Goal: Task Accomplishment & Management: Manage account settings

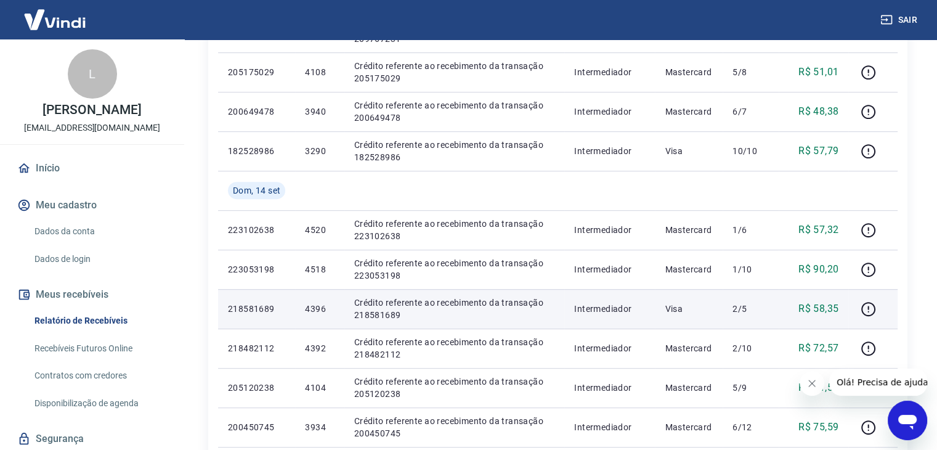
scroll to position [911, 0]
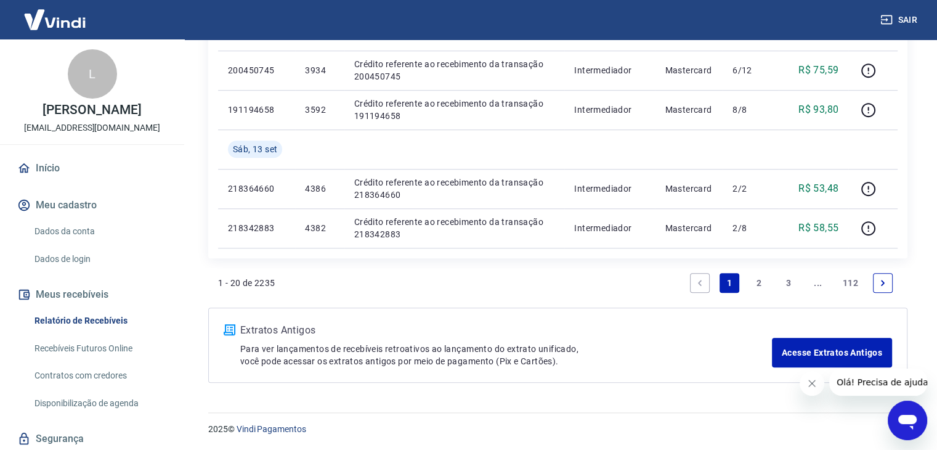
click at [789, 283] on link "3" at bounding box center [788, 283] width 20 height 20
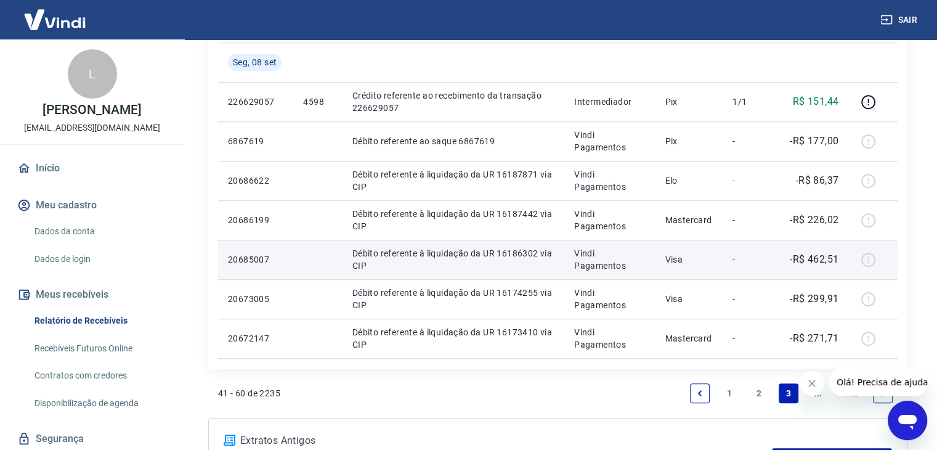
scroll to position [911, 0]
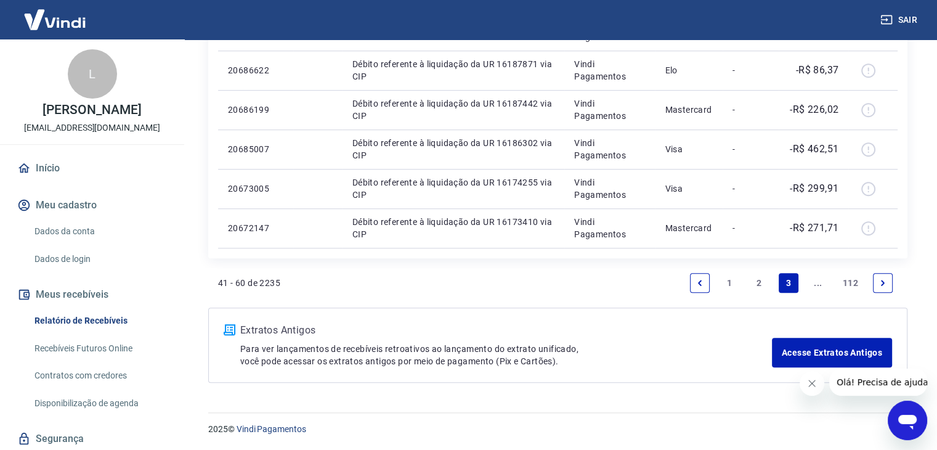
click at [874, 280] on link "Next page" at bounding box center [883, 283] width 20 height 20
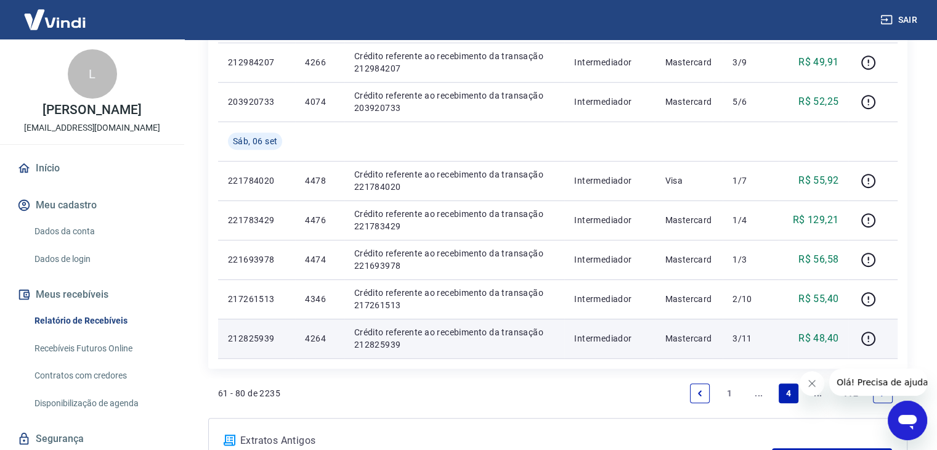
scroll to position [911, 0]
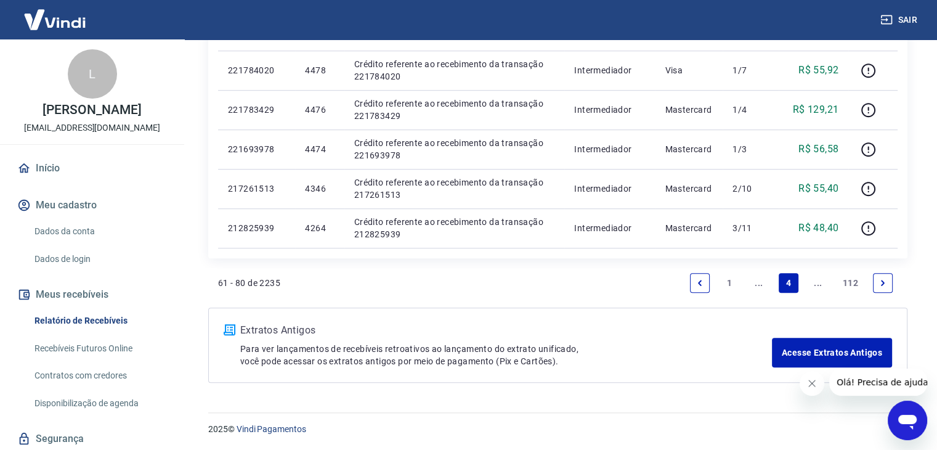
click at [879, 281] on icon "Next page" at bounding box center [882, 282] width 9 height 9
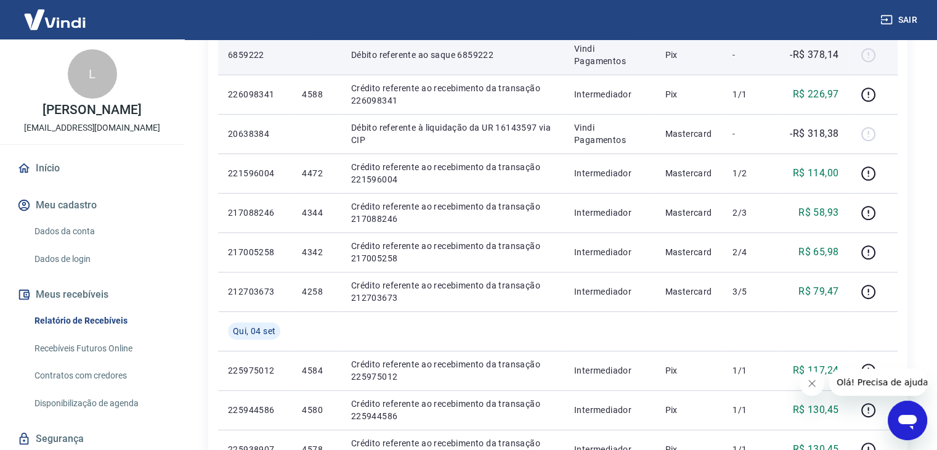
scroll to position [911, 0]
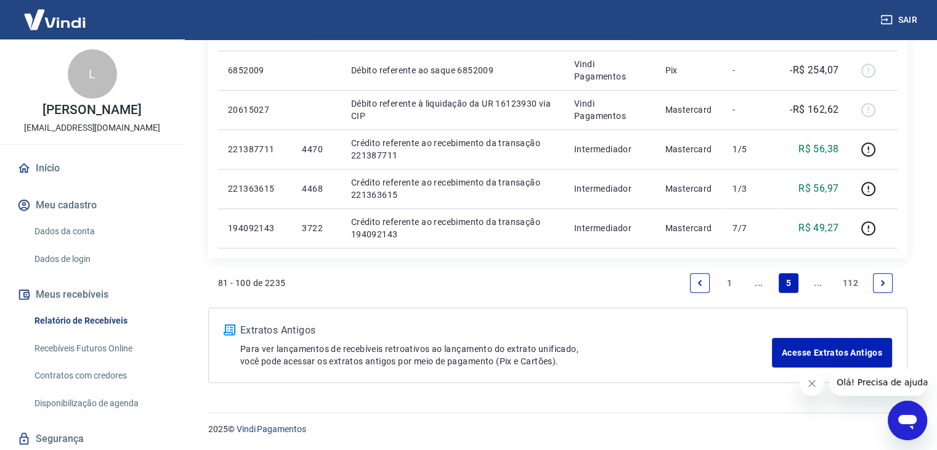
click at [883, 287] on link "Next page" at bounding box center [883, 283] width 20 height 20
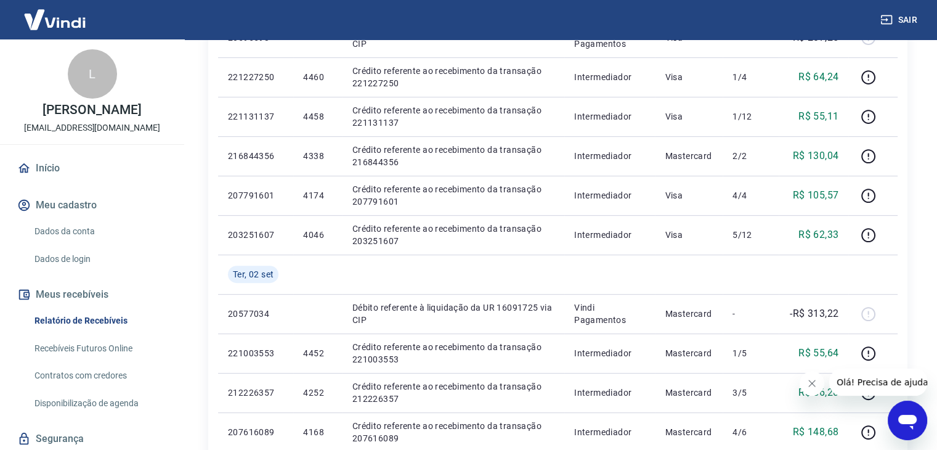
scroll to position [862, 0]
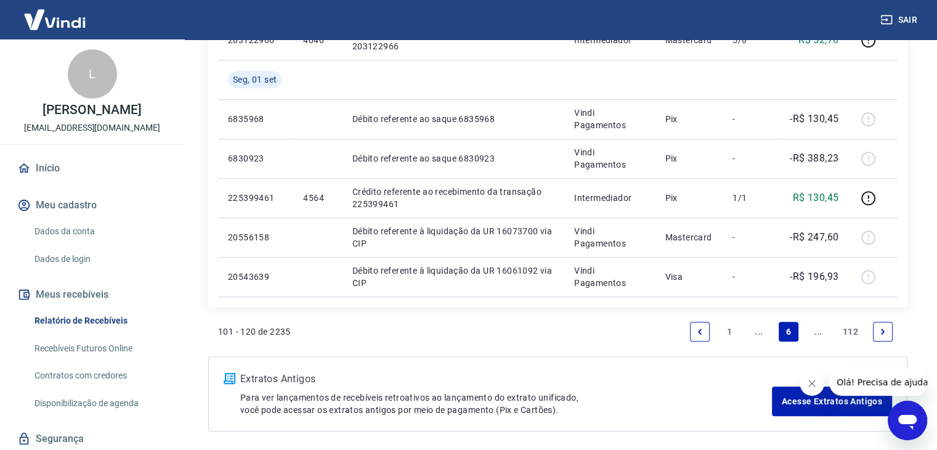
click at [875, 336] on link "Next page" at bounding box center [883, 331] width 20 height 20
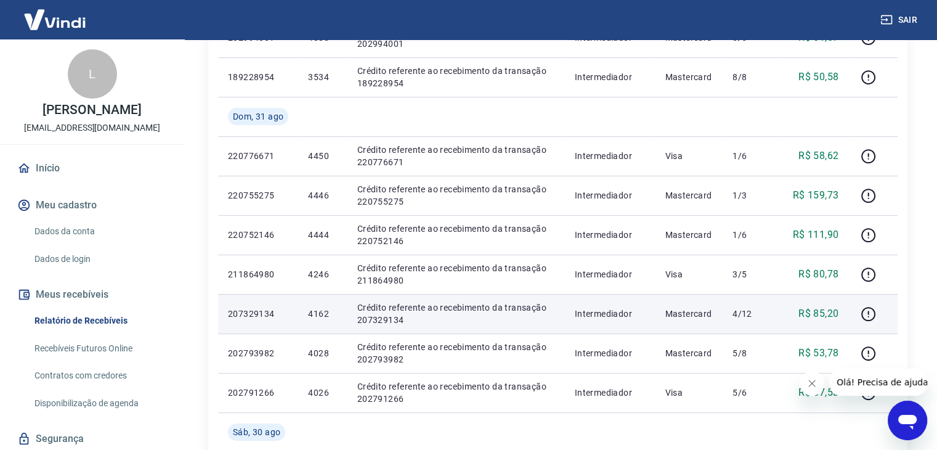
scroll to position [862, 0]
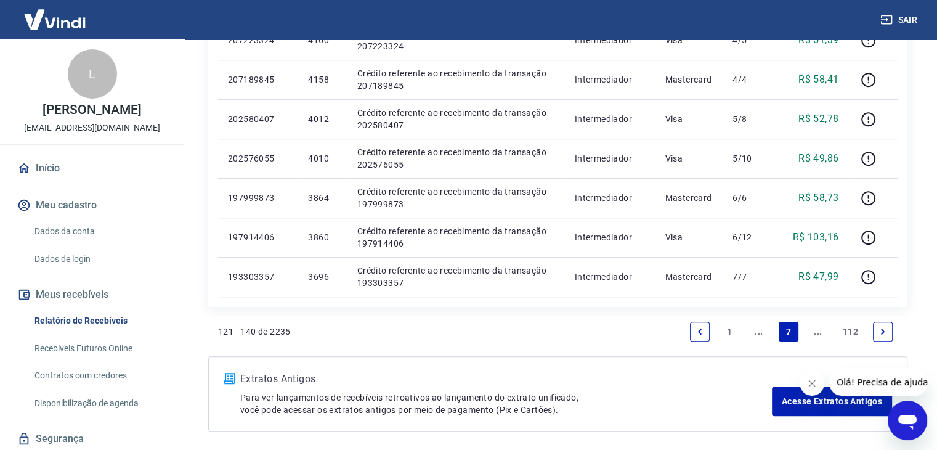
click at [877, 324] on link "Next page" at bounding box center [883, 331] width 20 height 20
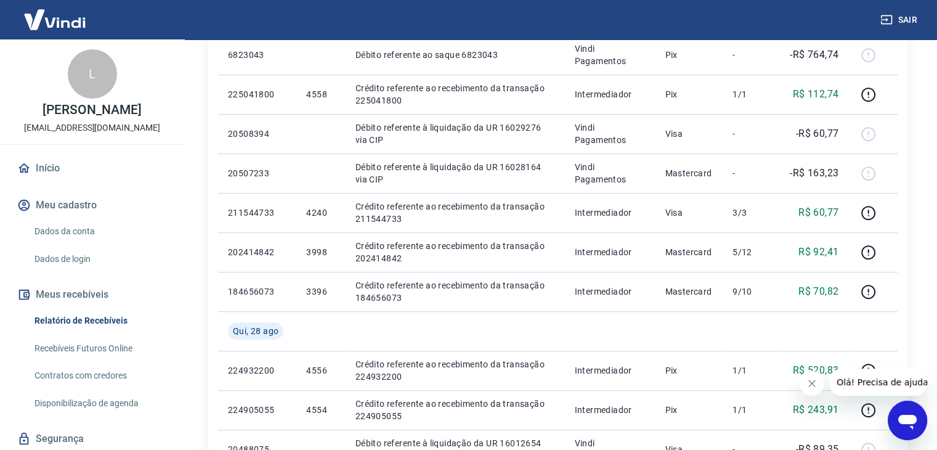
scroll to position [924, 0]
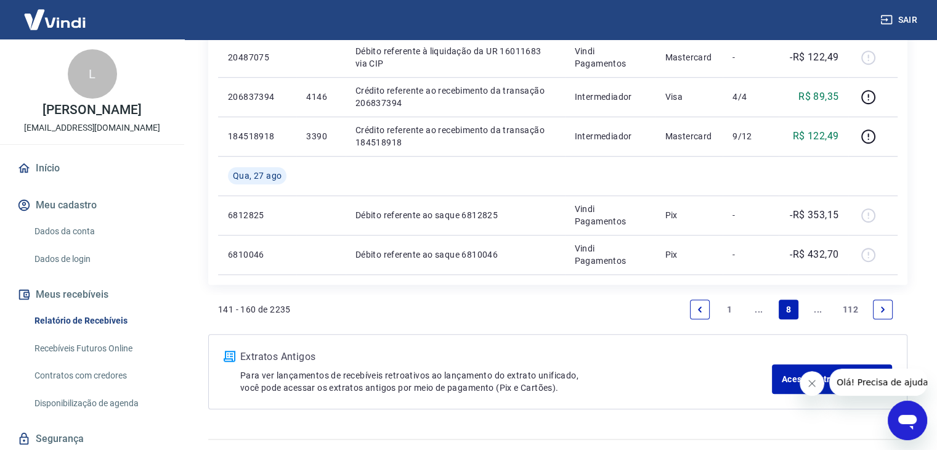
click at [890, 313] on link "Next page" at bounding box center [883, 309] width 20 height 20
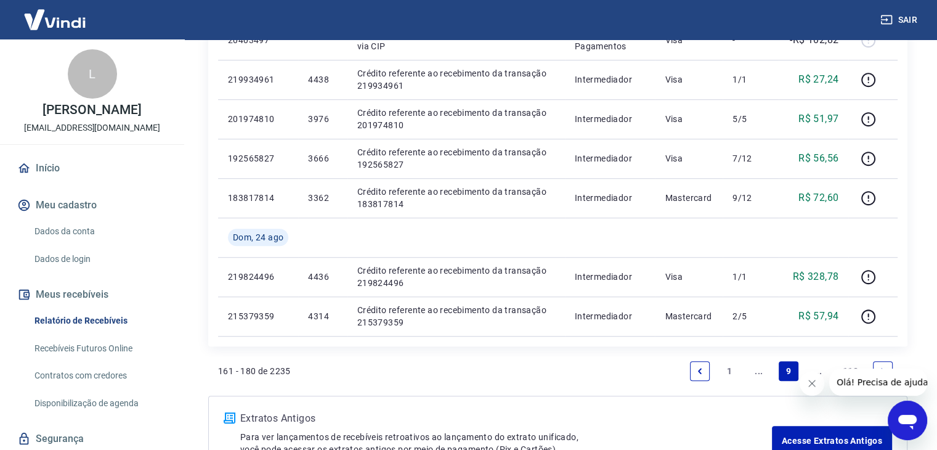
scroll to position [950, 0]
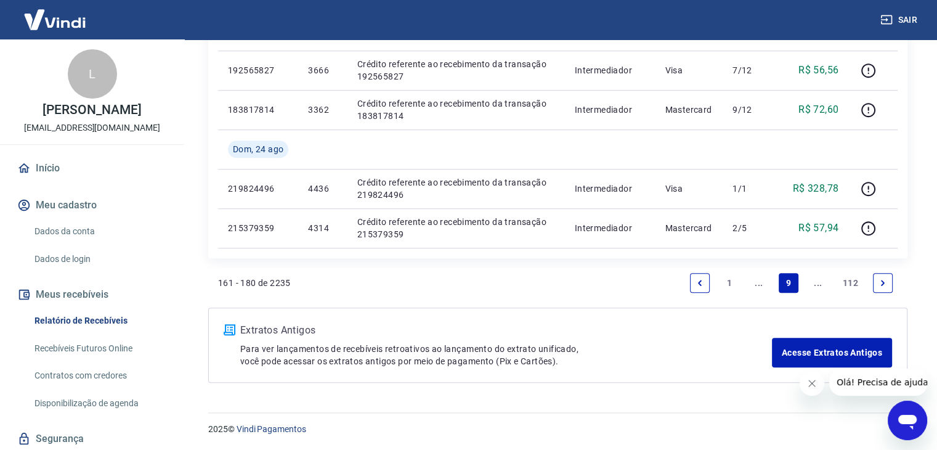
click at [882, 281] on icon "Next page" at bounding box center [882, 282] width 9 height 9
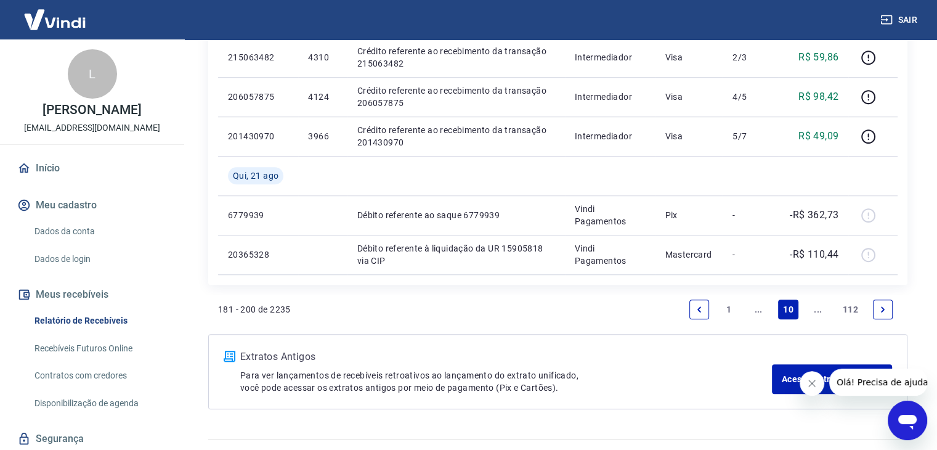
scroll to position [950, 0]
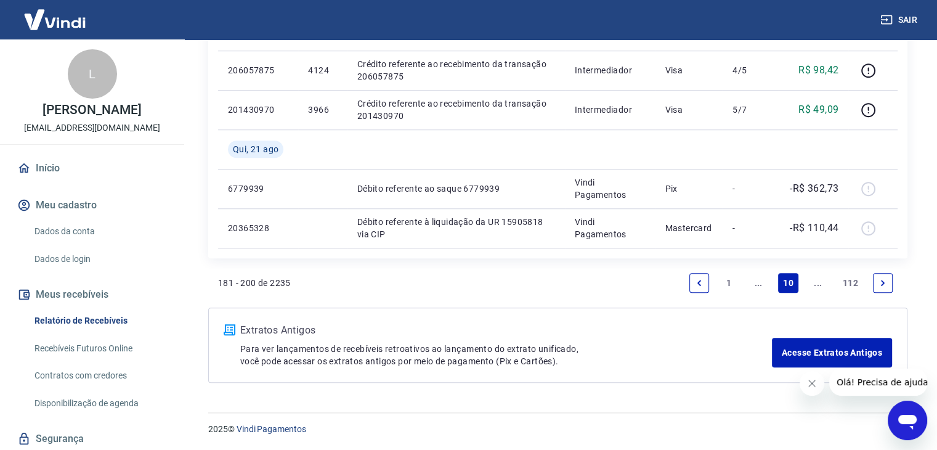
click at [881, 286] on link "Next page" at bounding box center [883, 283] width 20 height 20
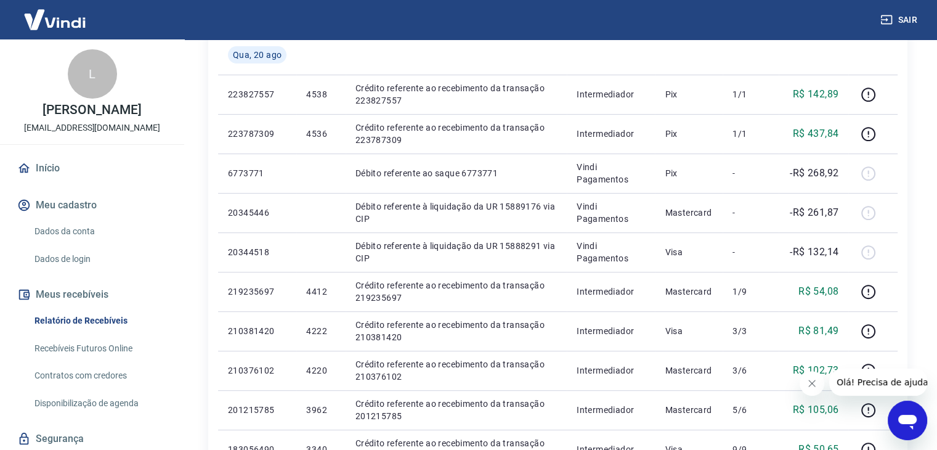
scroll to position [911, 0]
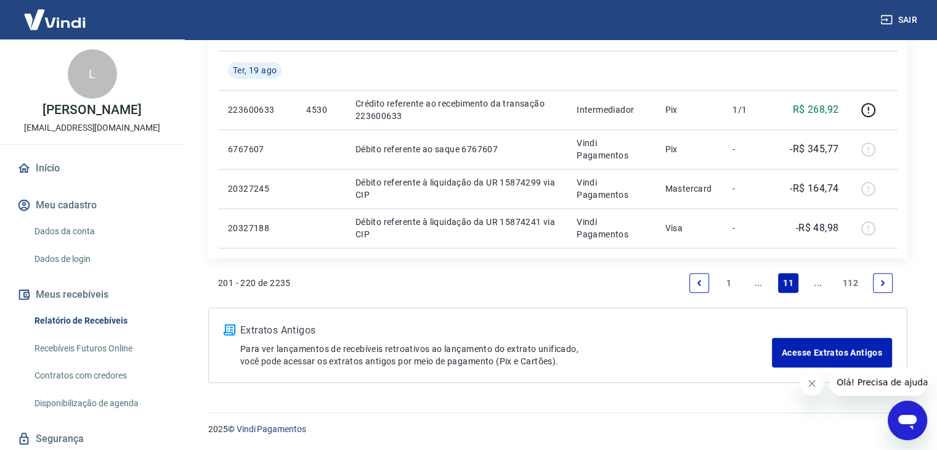
click at [696, 283] on icon "Previous page" at bounding box center [699, 282] width 9 height 9
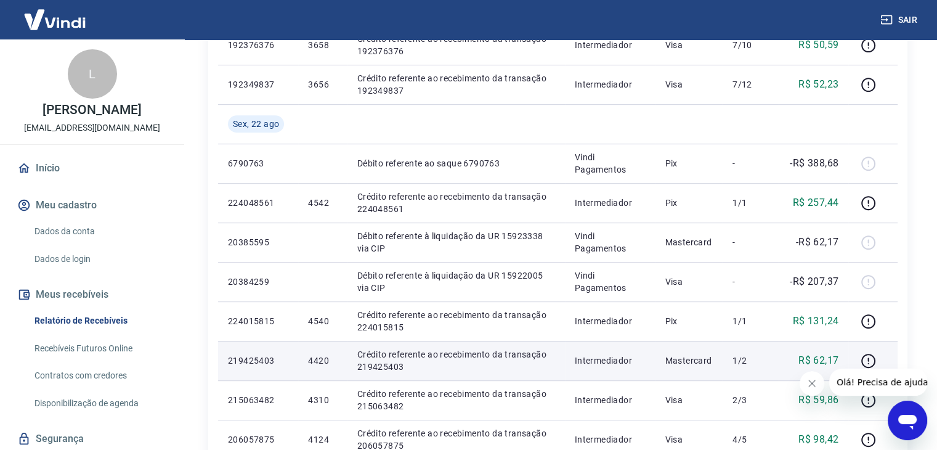
scroll to position [643, 0]
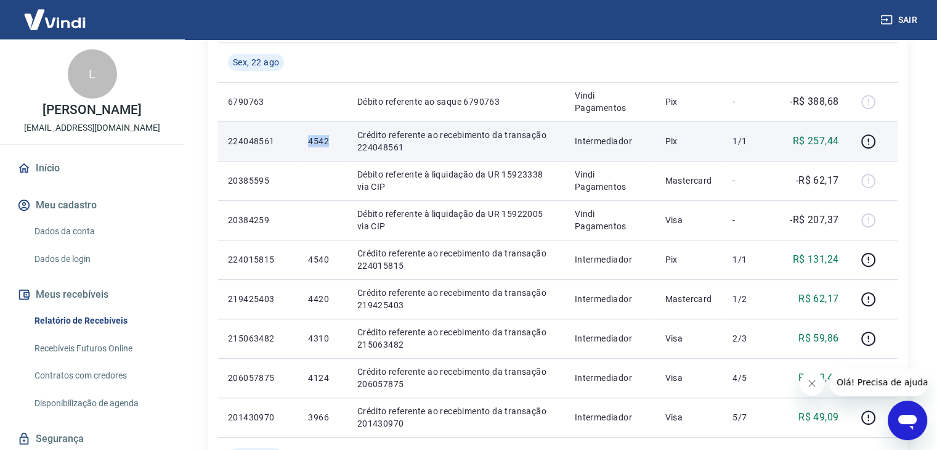
drag, startPoint x: 308, startPoint y: 142, endPoint x: 333, endPoint y: 142, distance: 25.2
click at [333, 142] on td "4542" at bounding box center [322, 140] width 49 height 39
copy p "4542"
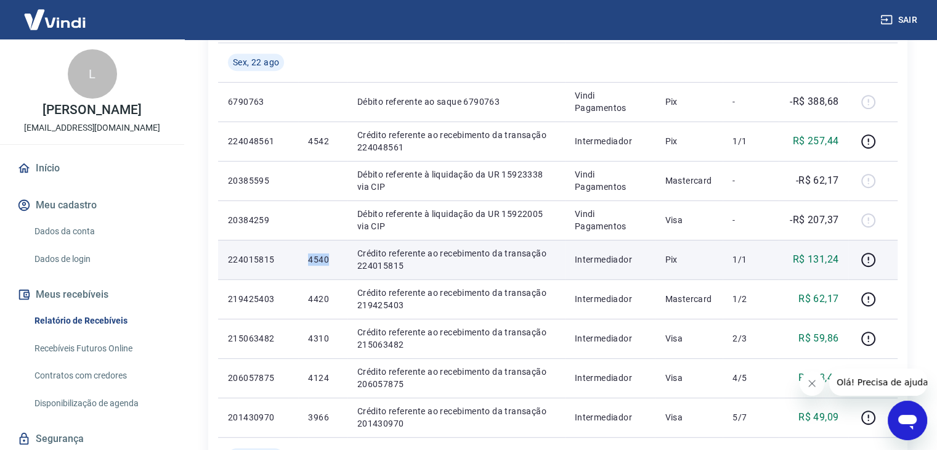
drag, startPoint x: 308, startPoint y: 258, endPoint x: 329, endPoint y: 257, distance: 20.9
click at [329, 257] on p "4540" at bounding box center [322, 259] width 29 height 12
copy p "4540"
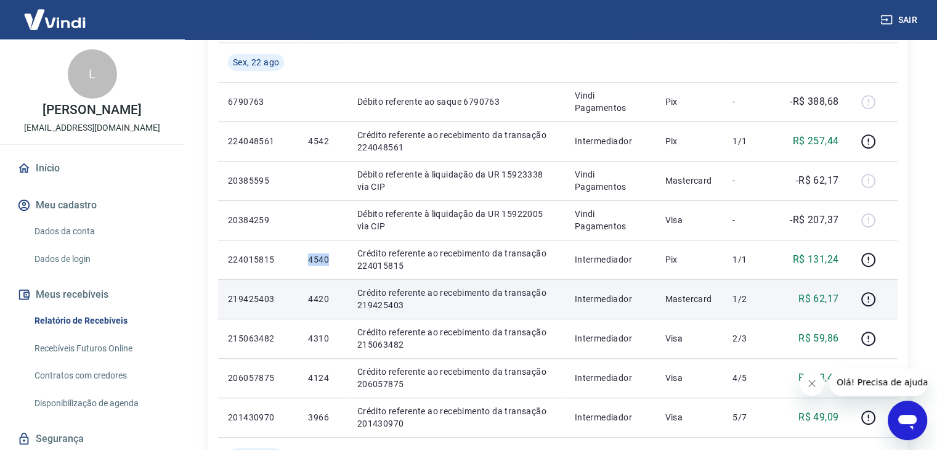
scroll to position [950, 0]
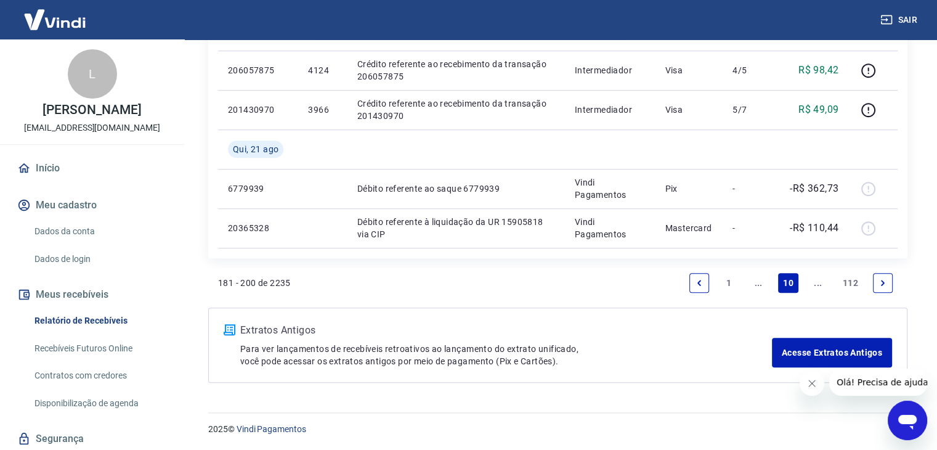
click at [876, 279] on link "Next page" at bounding box center [883, 283] width 20 height 20
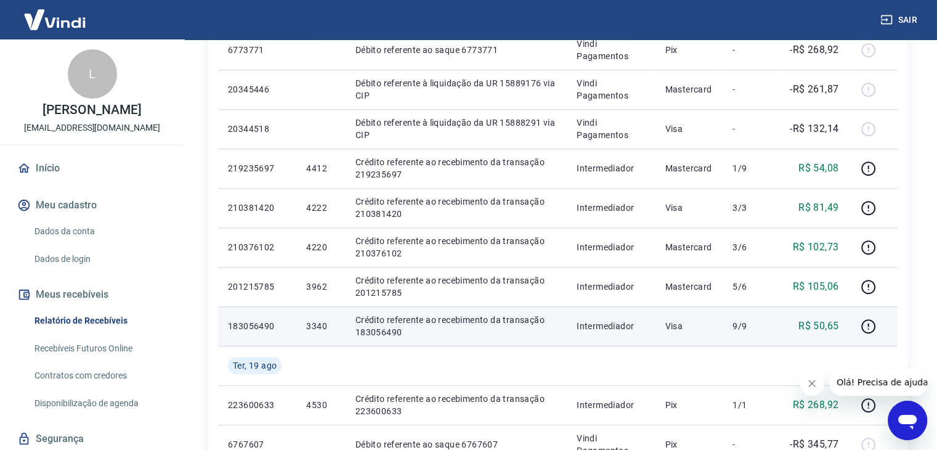
scroll to position [801, 0]
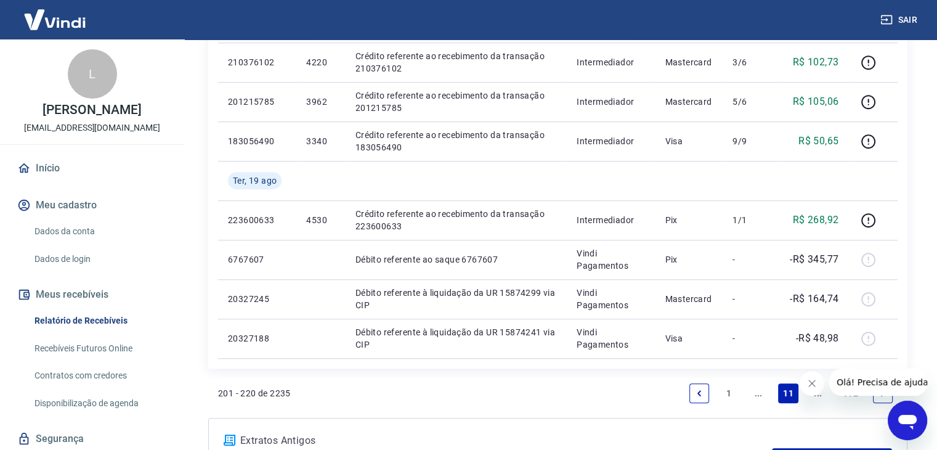
click at [704, 393] on link "Previous page" at bounding box center [699, 393] width 20 height 20
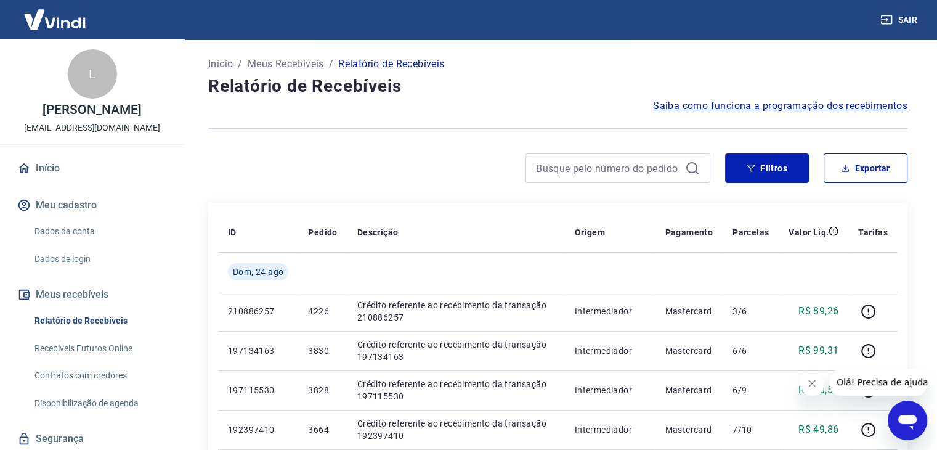
scroll to position [914, 0]
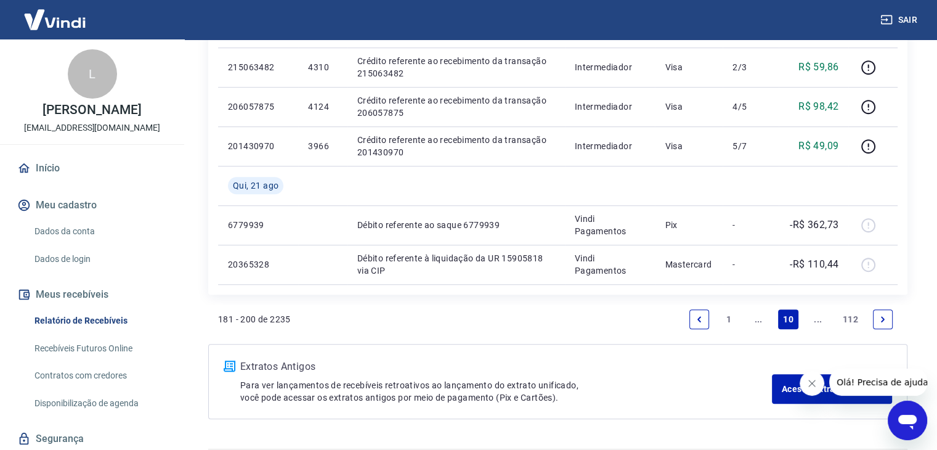
click at [879, 323] on link "Next page" at bounding box center [883, 319] width 20 height 20
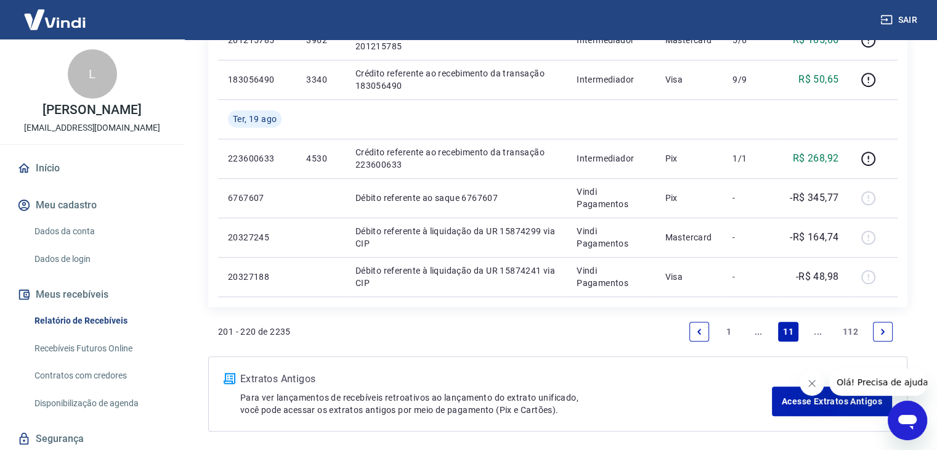
scroll to position [911, 0]
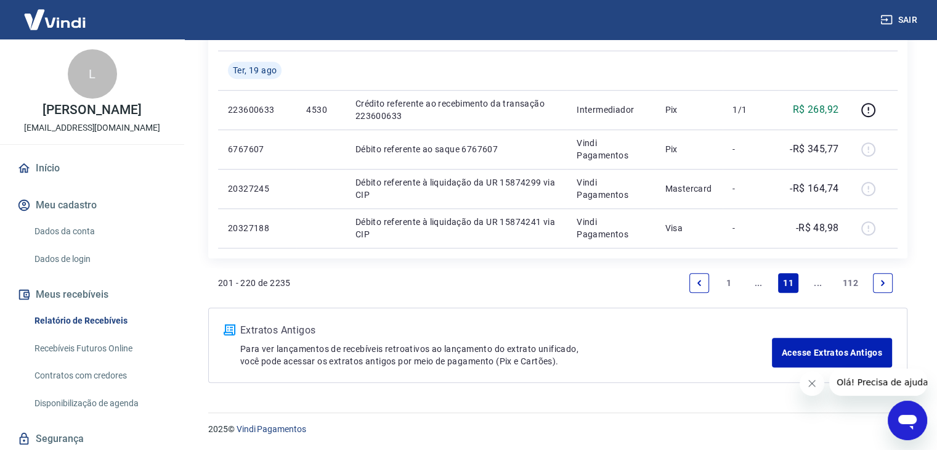
drag, startPoint x: 887, startPoint y: 283, endPoint x: 647, endPoint y: 249, distance: 242.0
click at [887, 283] on link "Next page" at bounding box center [883, 283] width 20 height 20
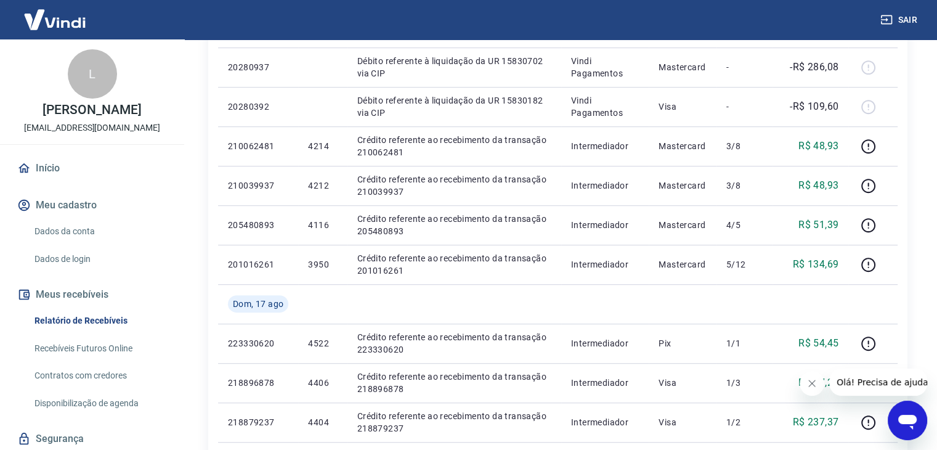
scroll to position [950, 0]
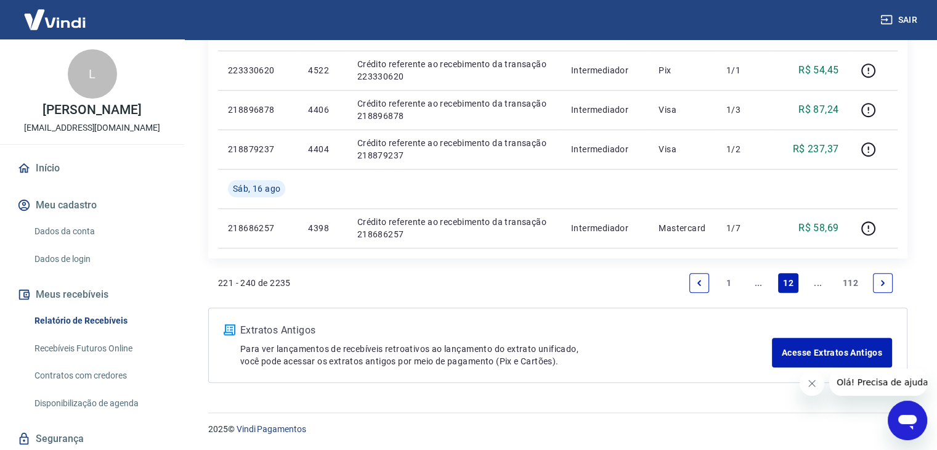
click at [701, 276] on link "Previous page" at bounding box center [699, 283] width 20 height 20
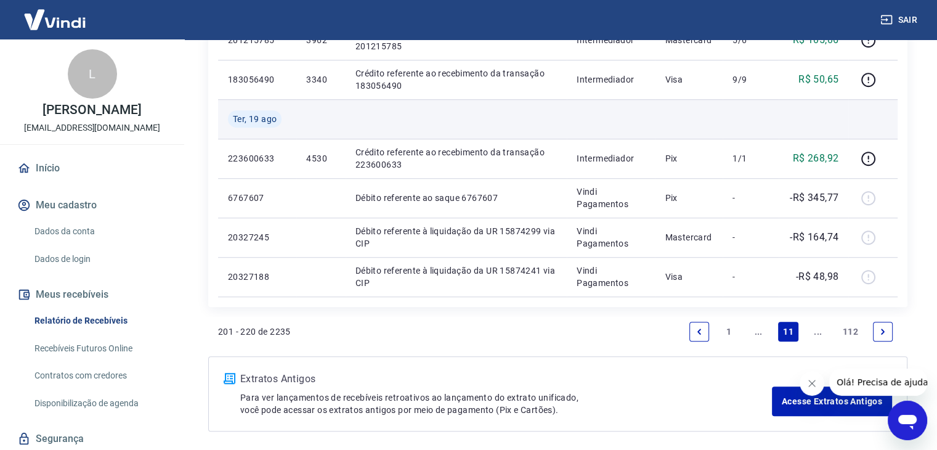
scroll to position [911, 0]
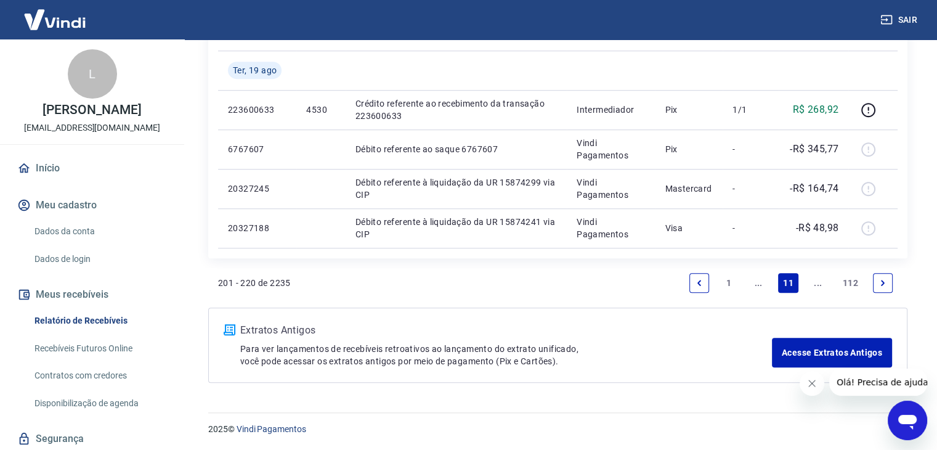
click at [700, 284] on icon "Previous page" at bounding box center [699, 283] width 4 height 6
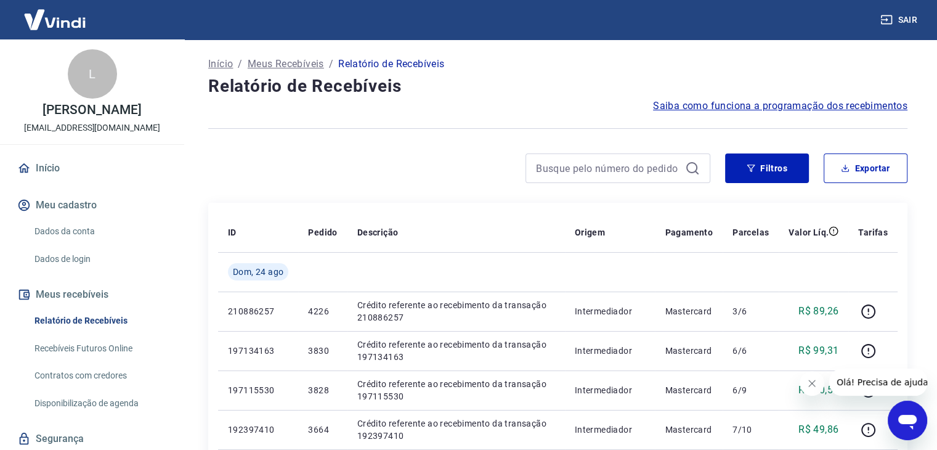
scroll to position [914, 0]
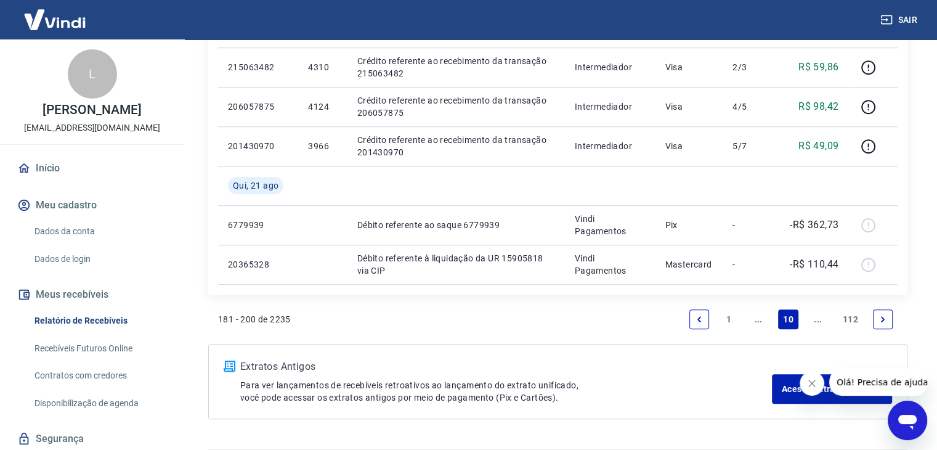
click at [885, 323] on link "Next page" at bounding box center [883, 319] width 20 height 20
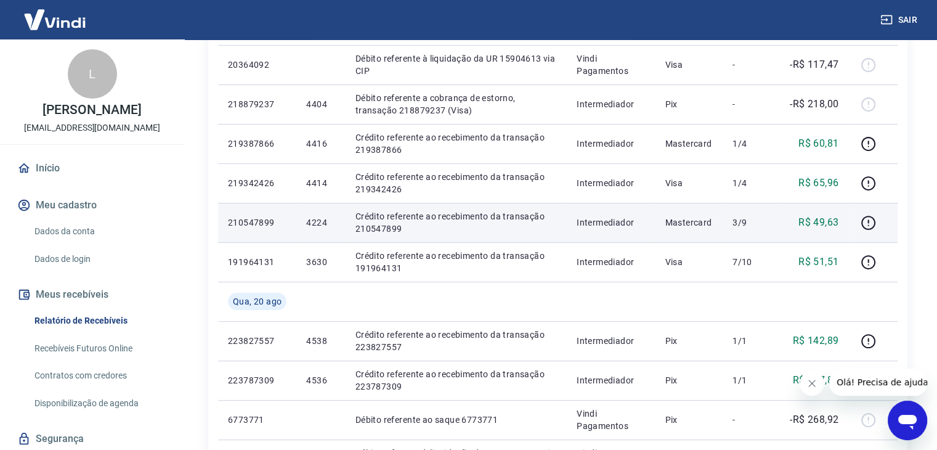
scroll to position [308, 0]
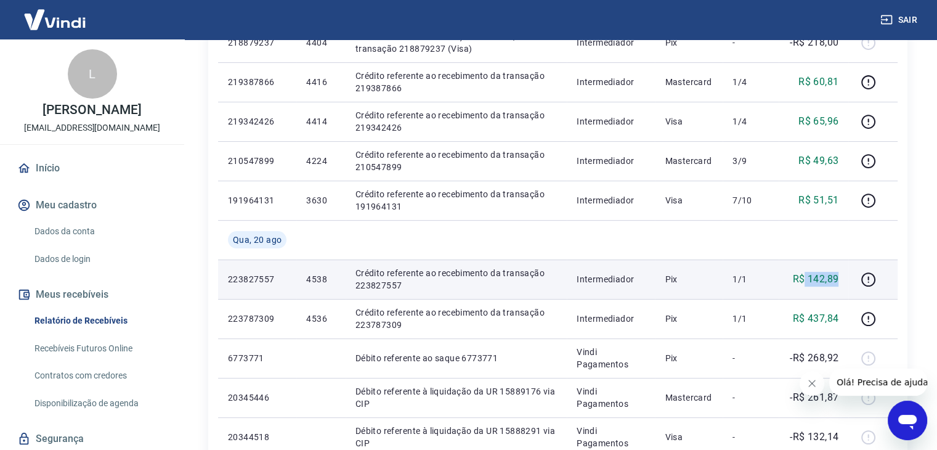
drag, startPoint x: 806, startPoint y: 279, endPoint x: 839, endPoint y: 283, distance: 32.8
click at [839, 283] on p "R$ 142,89" at bounding box center [815, 279] width 46 height 15
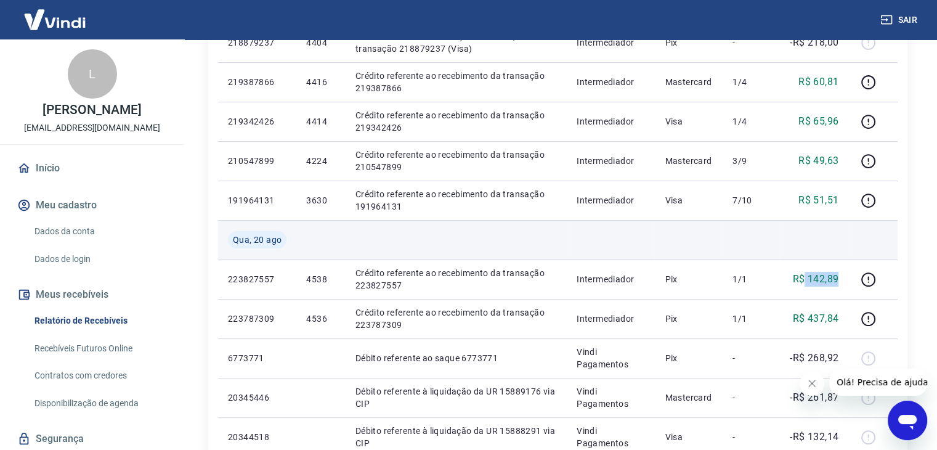
scroll to position [369, 0]
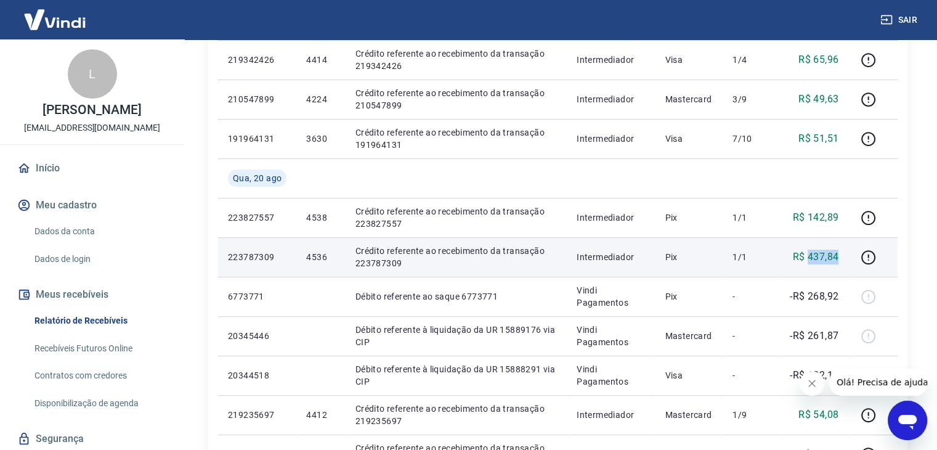
drag, startPoint x: 808, startPoint y: 262, endPoint x: 837, endPoint y: 263, distance: 29.6
click at [837, 263] on p "R$ 437,84" at bounding box center [815, 256] width 46 height 15
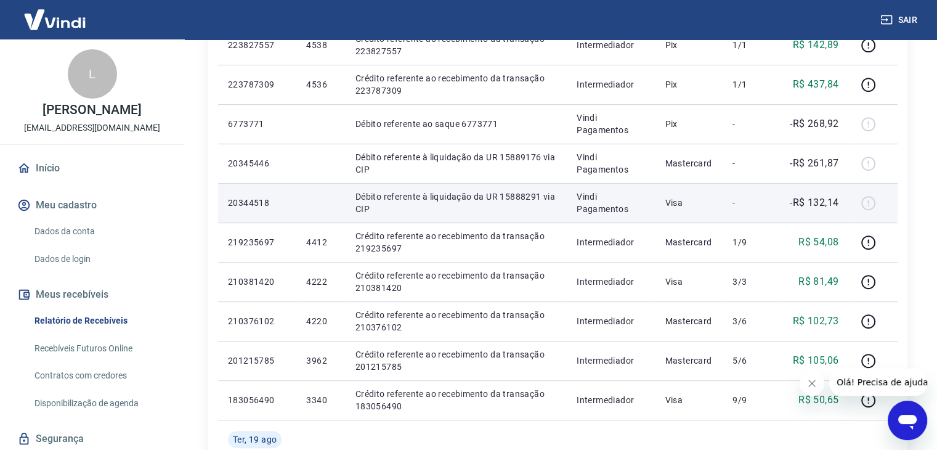
scroll to position [603, 0]
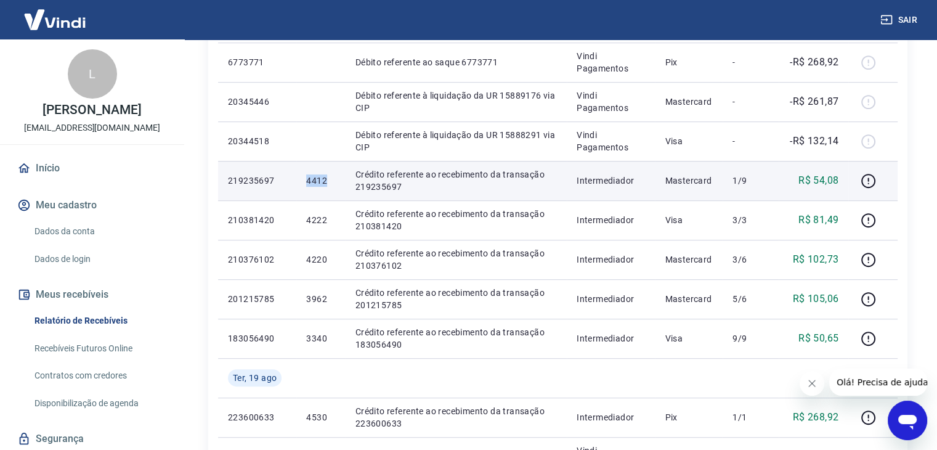
drag, startPoint x: 304, startPoint y: 180, endPoint x: 333, endPoint y: 183, distance: 29.0
click at [333, 183] on td "4412" at bounding box center [320, 180] width 49 height 39
copy p "4412"
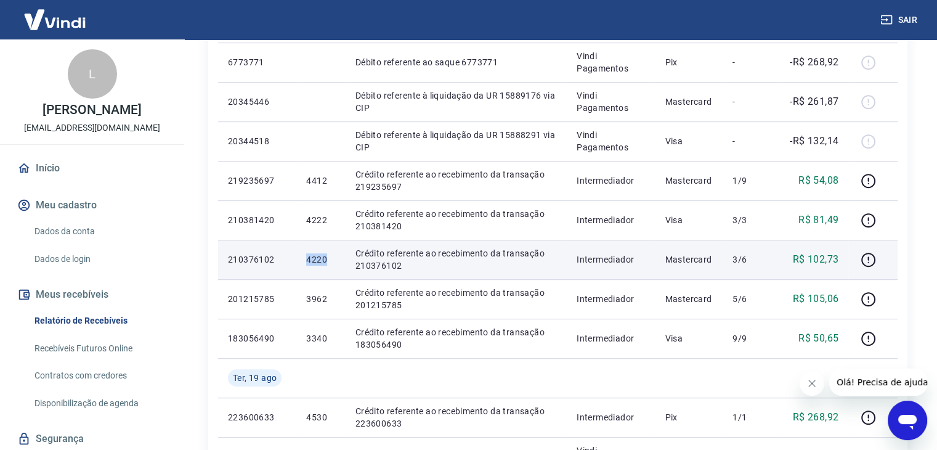
drag, startPoint x: 302, startPoint y: 261, endPoint x: 330, endPoint y: 260, distance: 27.7
click at [330, 260] on td "4220" at bounding box center [320, 259] width 49 height 39
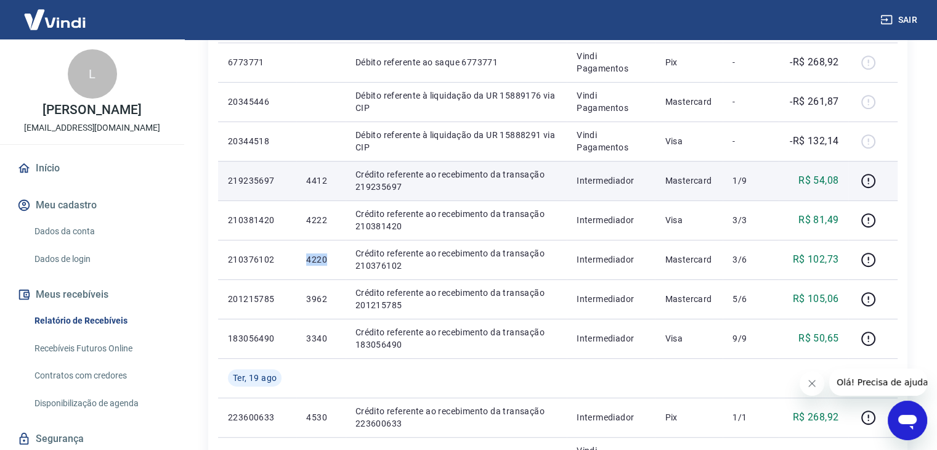
copy p "4220"
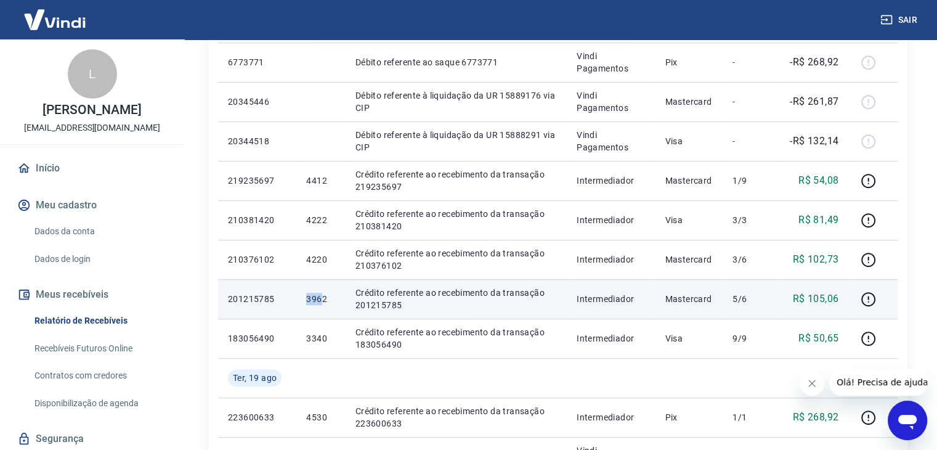
drag, startPoint x: 303, startPoint y: 294, endPoint x: 325, endPoint y: 296, distance: 22.3
click at [323, 296] on td "3962" at bounding box center [320, 298] width 49 height 39
copy p "3962"
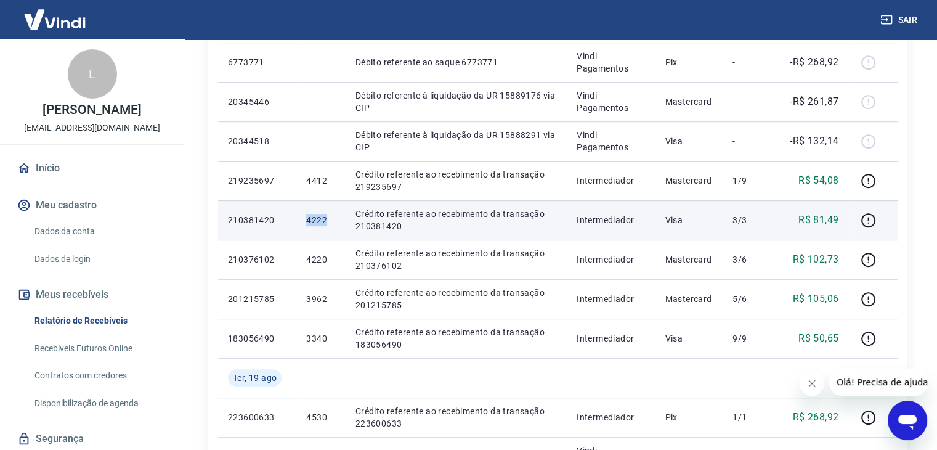
drag, startPoint x: 300, startPoint y: 222, endPoint x: 329, endPoint y: 222, distance: 28.3
click at [329, 222] on td "4222" at bounding box center [320, 219] width 49 height 39
copy p "4222"
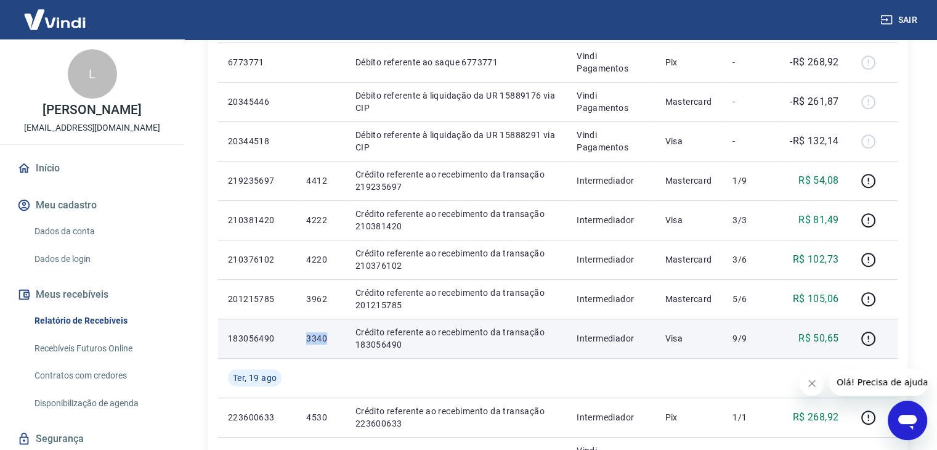
drag, startPoint x: 303, startPoint y: 337, endPoint x: 323, endPoint y: 337, distance: 20.3
click at [323, 337] on td "3340" at bounding box center [320, 337] width 49 height 39
copy p "3340"
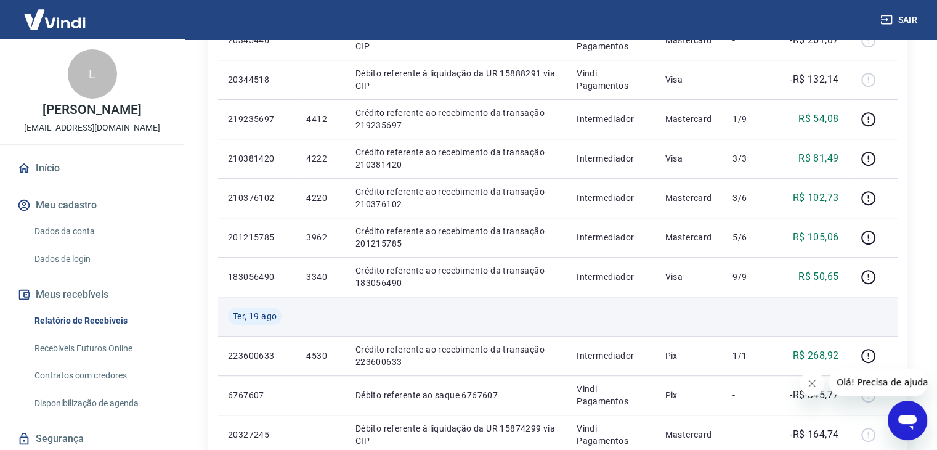
scroll to position [911, 0]
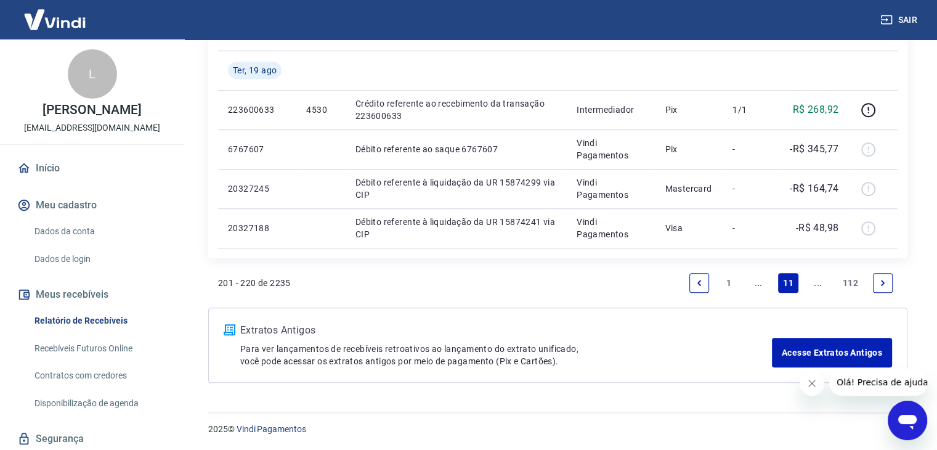
click at [700, 279] on icon "Previous page" at bounding box center [699, 282] width 9 height 9
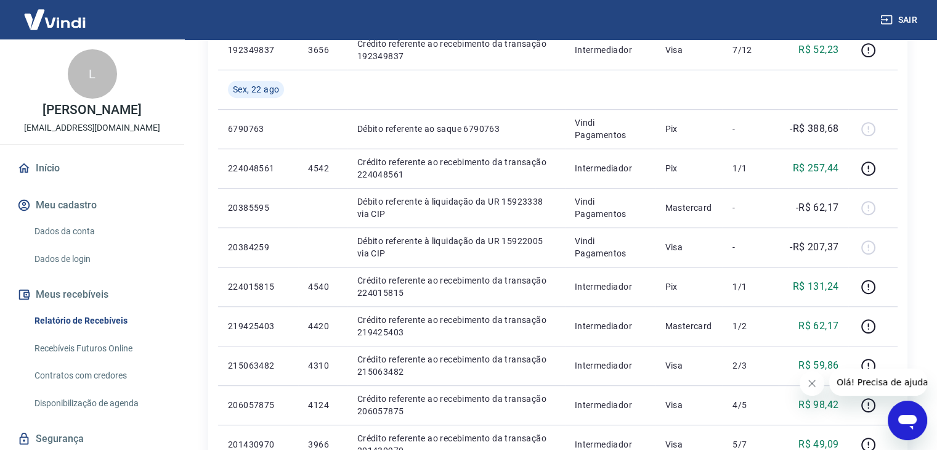
scroll to position [950, 0]
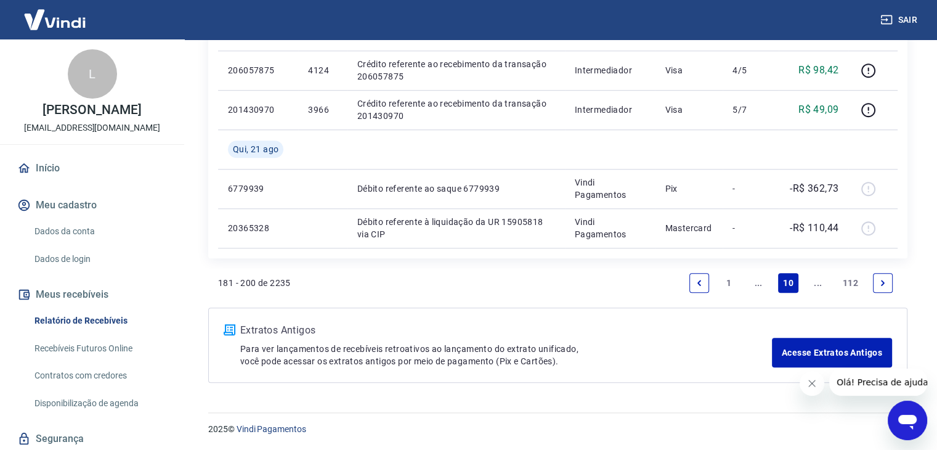
click at [701, 279] on icon "Previous page" at bounding box center [699, 282] width 9 height 9
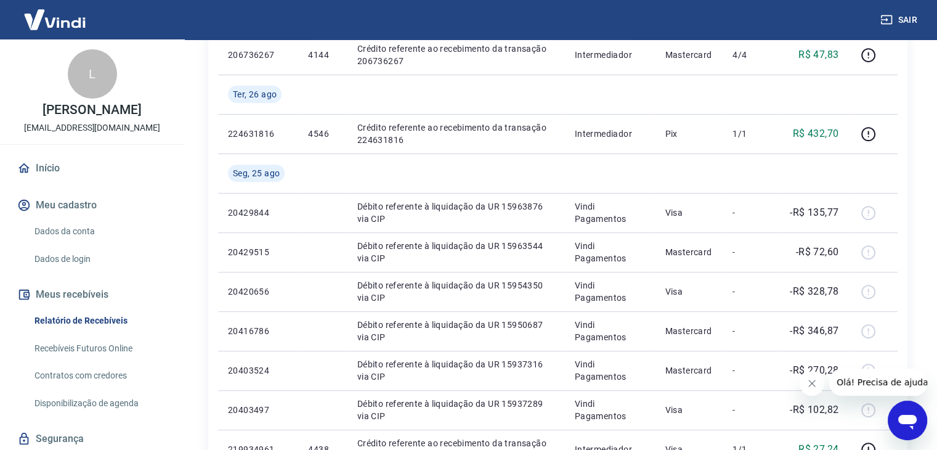
scroll to position [924, 0]
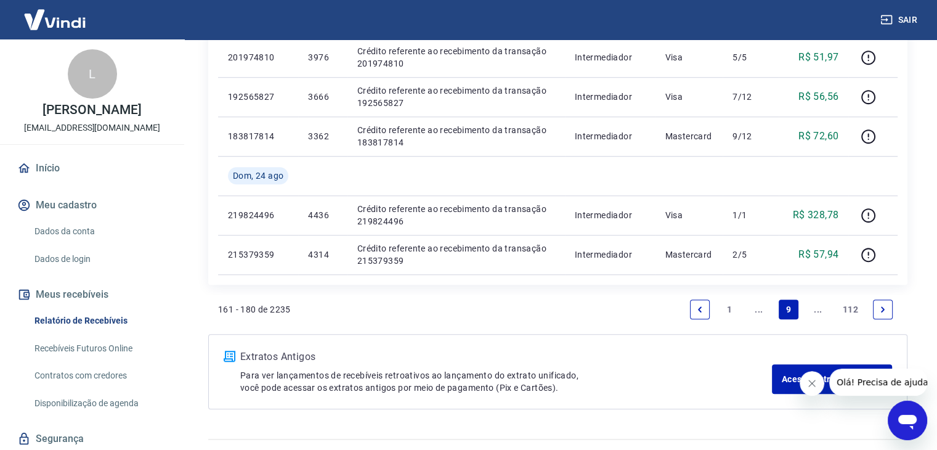
click at [877, 304] on link "Next page" at bounding box center [883, 309] width 20 height 20
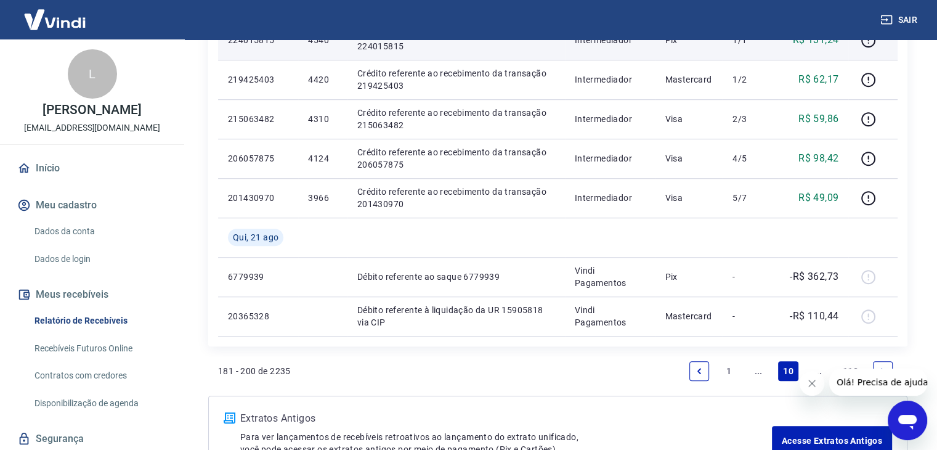
scroll to position [924, 0]
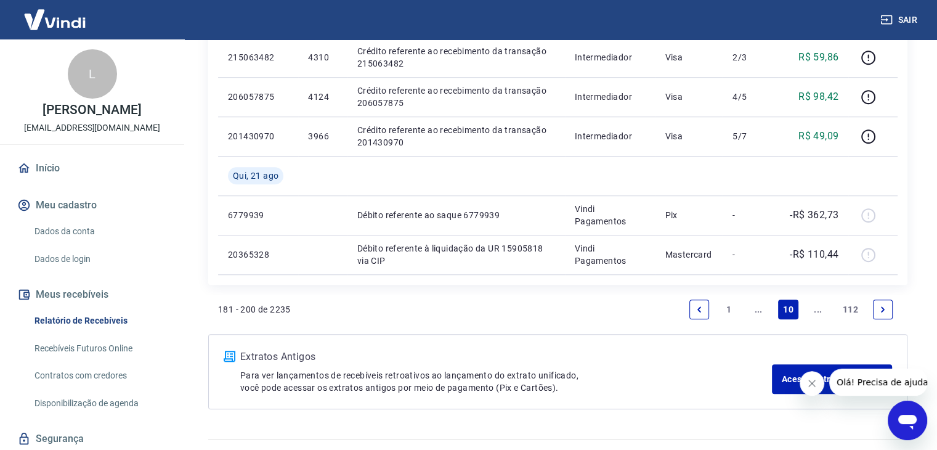
click at [881, 305] on icon "Next page" at bounding box center [882, 309] width 9 height 9
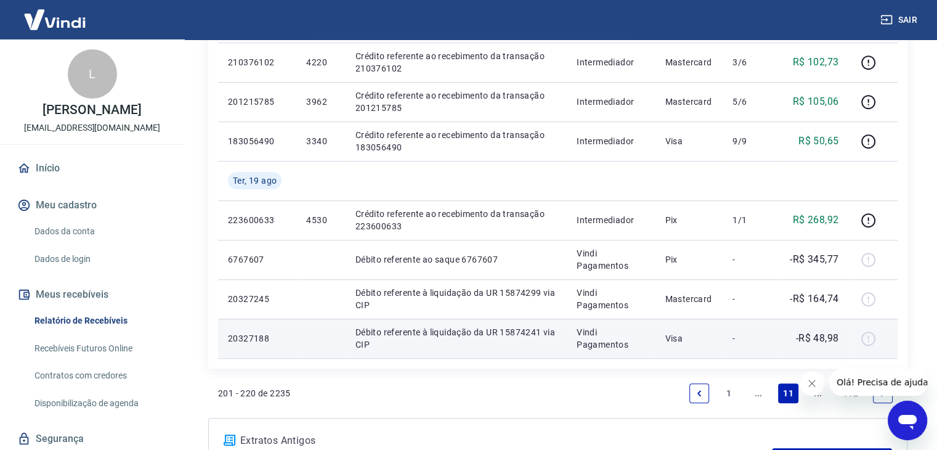
scroll to position [911, 0]
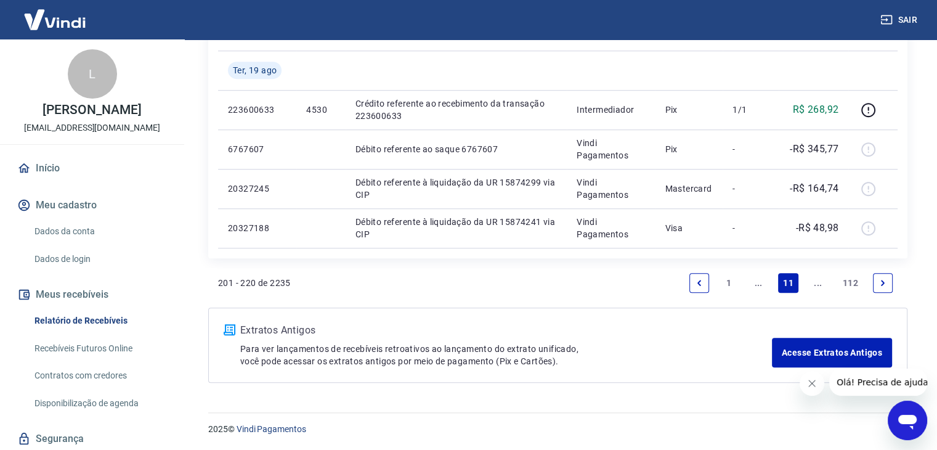
click at [881, 283] on icon "Next page" at bounding box center [882, 282] width 9 height 9
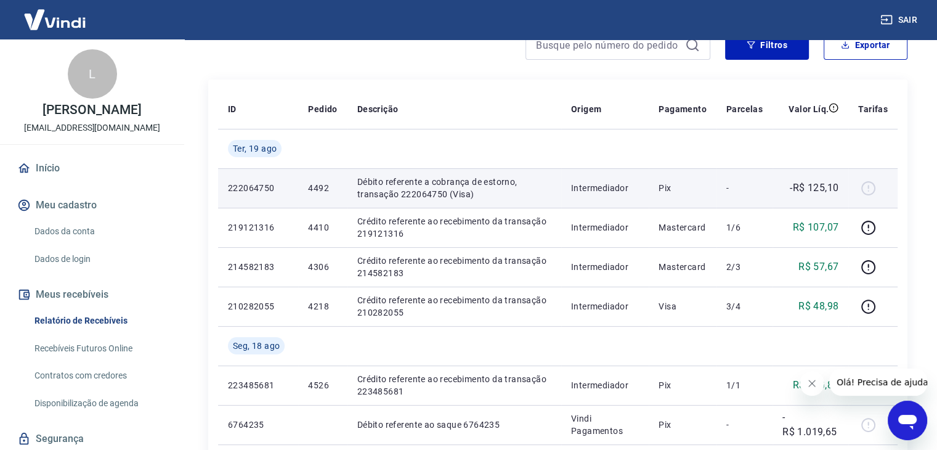
scroll to position [185, 0]
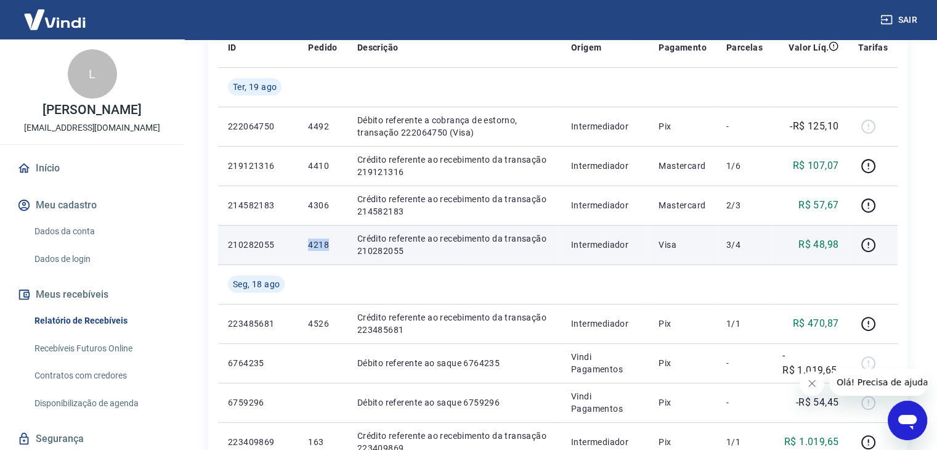
drag, startPoint x: 305, startPoint y: 248, endPoint x: 339, endPoint y: 248, distance: 33.9
click at [339, 248] on td "4218" at bounding box center [322, 244] width 49 height 39
copy p "4218"
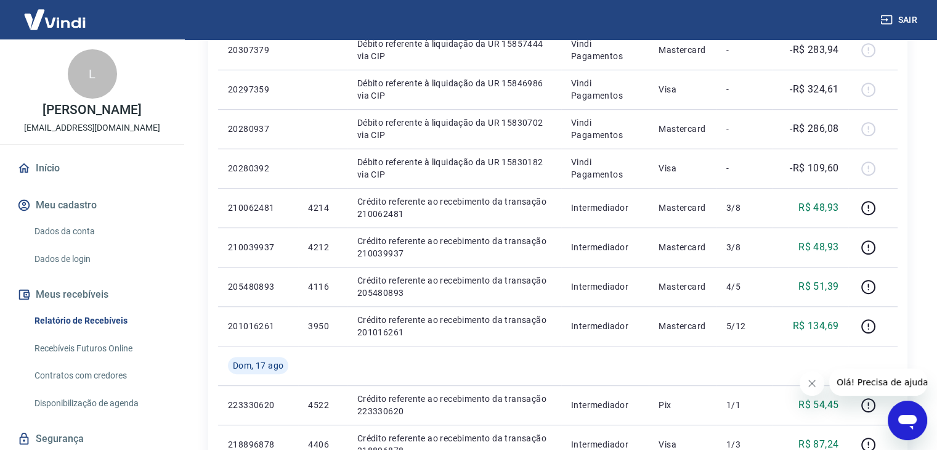
scroll to position [950, 0]
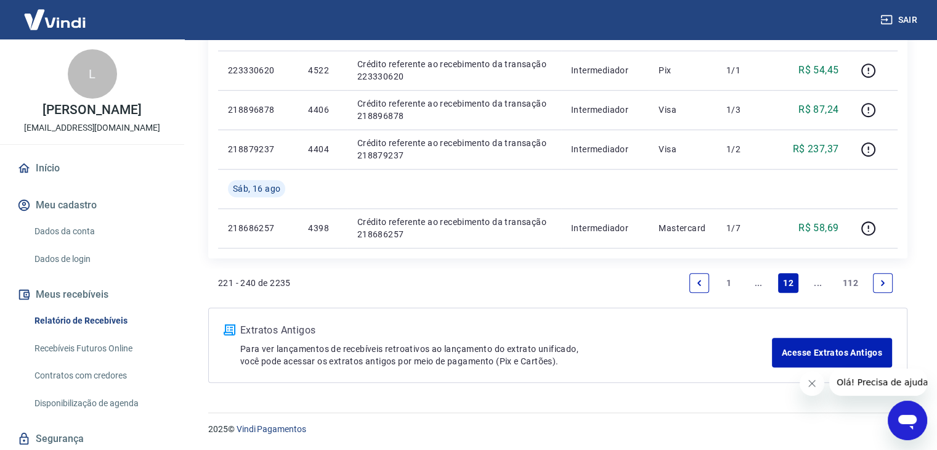
click at [704, 281] on link "Previous page" at bounding box center [699, 283] width 20 height 20
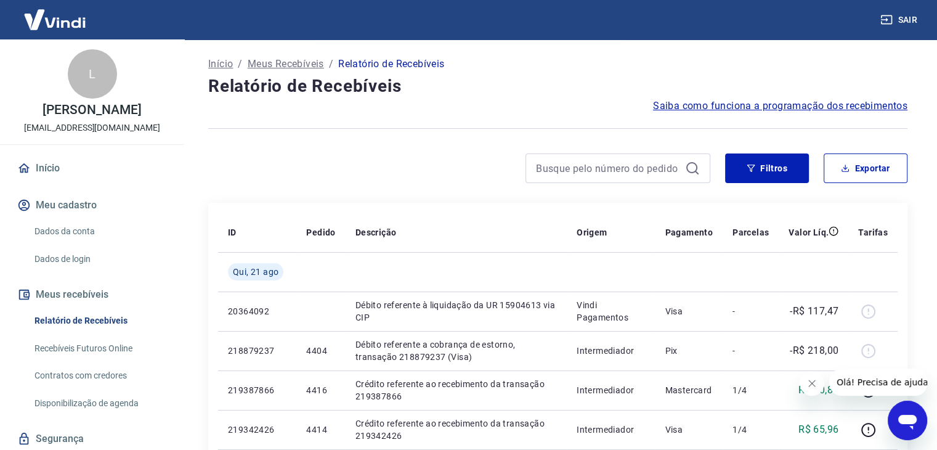
scroll to position [874, 0]
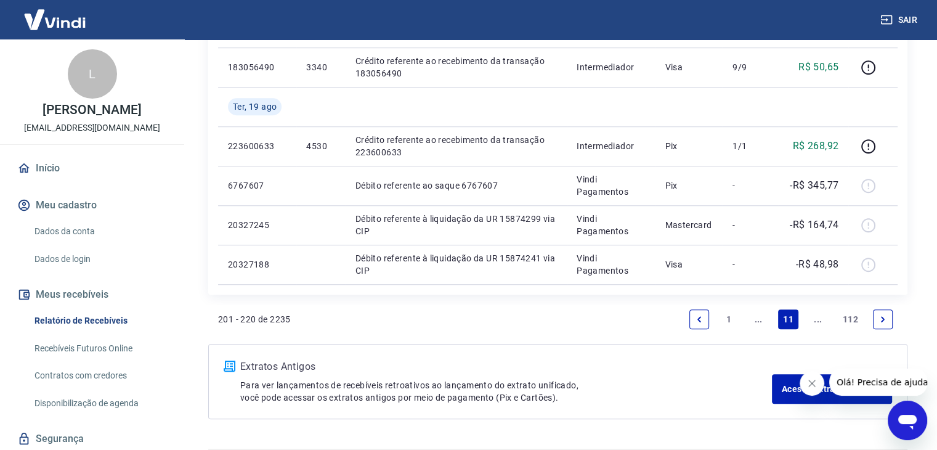
click at [877, 317] on link "Next page" at bounding box center [883, 319] width 20 height 20
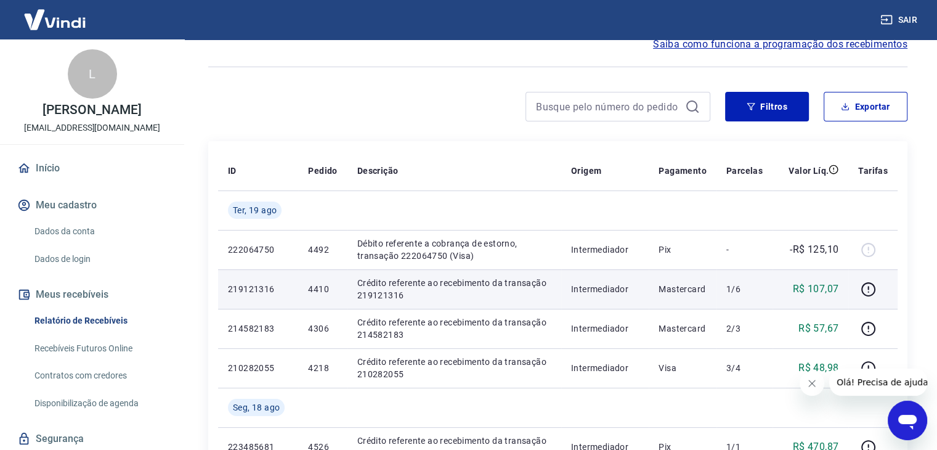
scroll to position [123, 0]
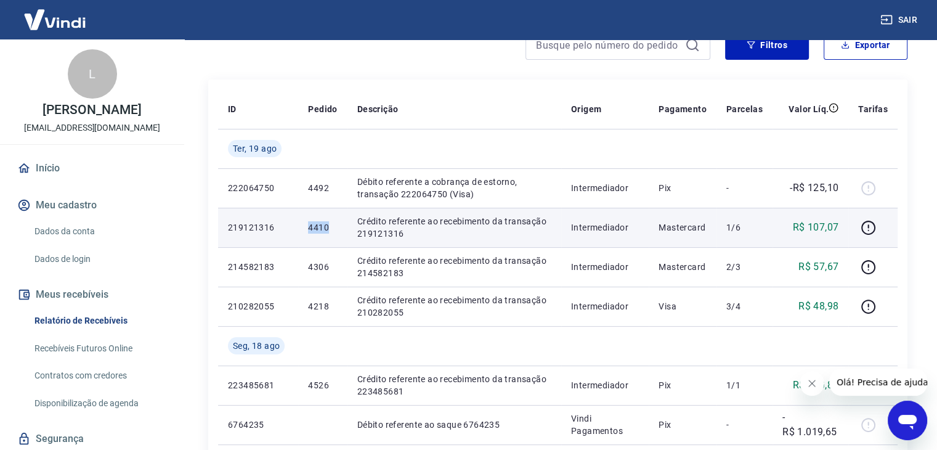
drag, startPoint x: 300, startPoint y: 228, endPoint x: 333, endPoint y: 226, distance: 32.1
click at [333, 227] on td "4410" at bounding box center [322, 227] width 49 height 39
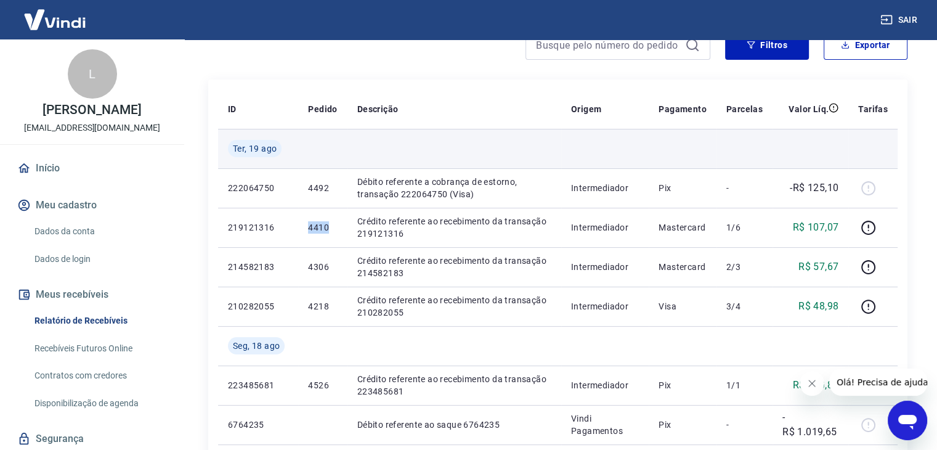
copy p "4410"
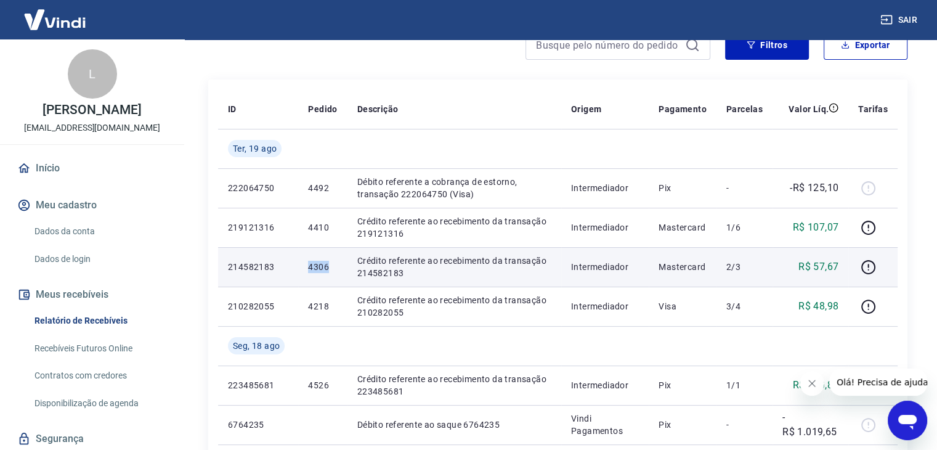
drag, startPoint x: 305, startPoint y: 268, endPoint x: 329, endPoint y: 270, distance: 24.0
click at [329, 270] on td "4306" at bounding box center [322, 266] width 49 height 39
copy p "4306"
